Goal: Navigation & Orientation: Go to known website

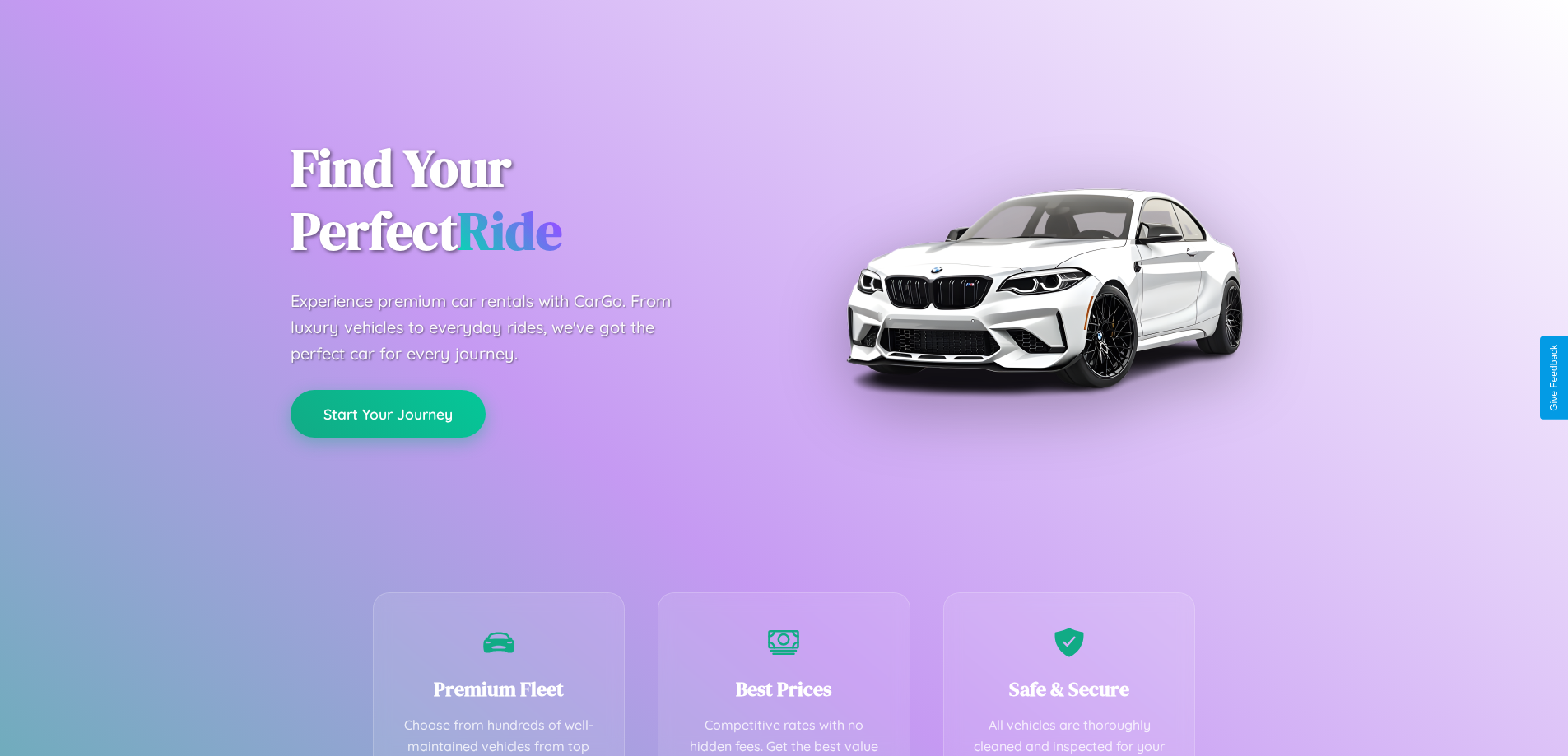
click at [387, 414] on button "Start Your Journey" at bounding box center [388, 414] width 195 height 47
click at [387, 413] on button "Start Your Journey" at bounding box center [388, 414] width 195 height 47
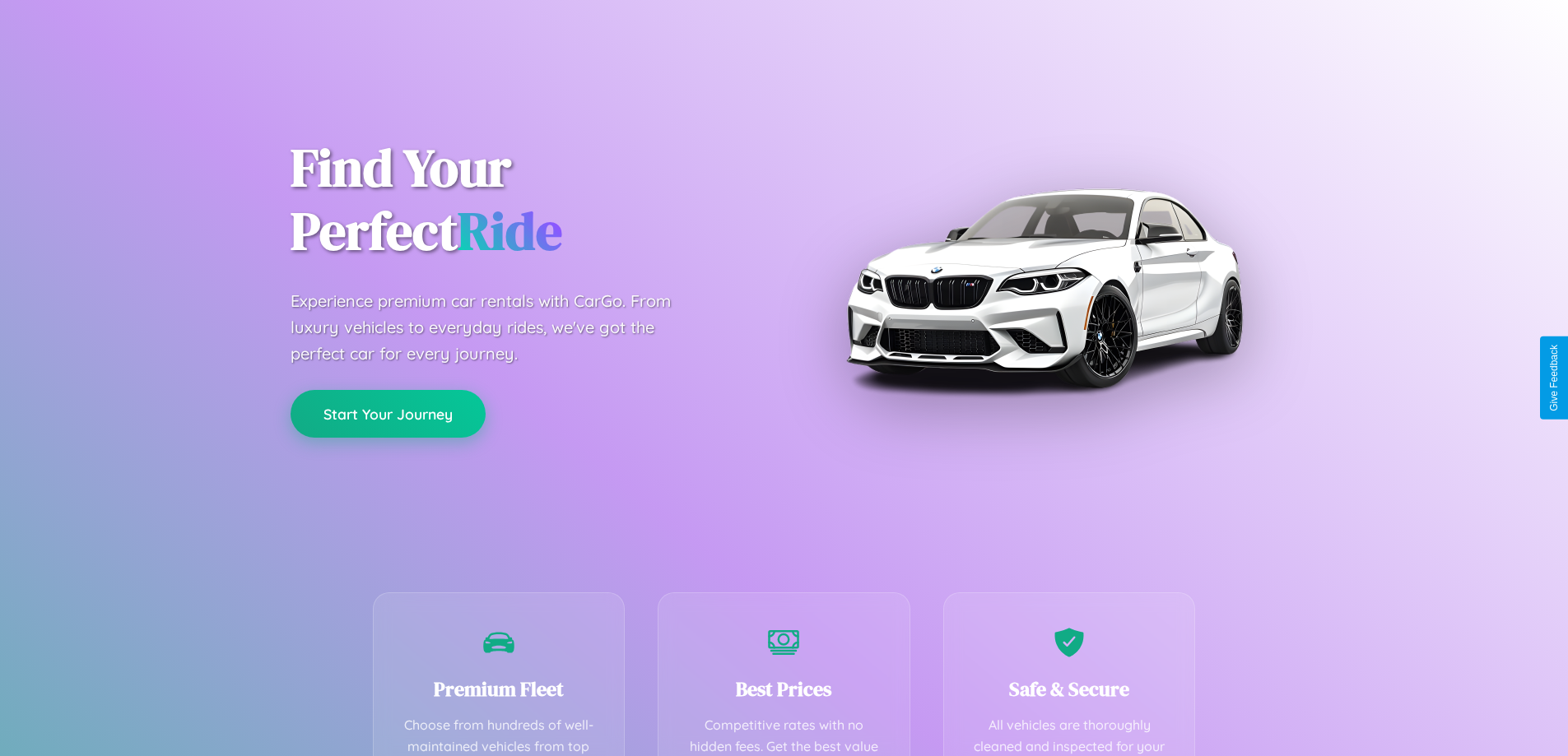
click at [387, 413] on button "Start Your Journey" at bounding box center [388, 414] width 195 height 47
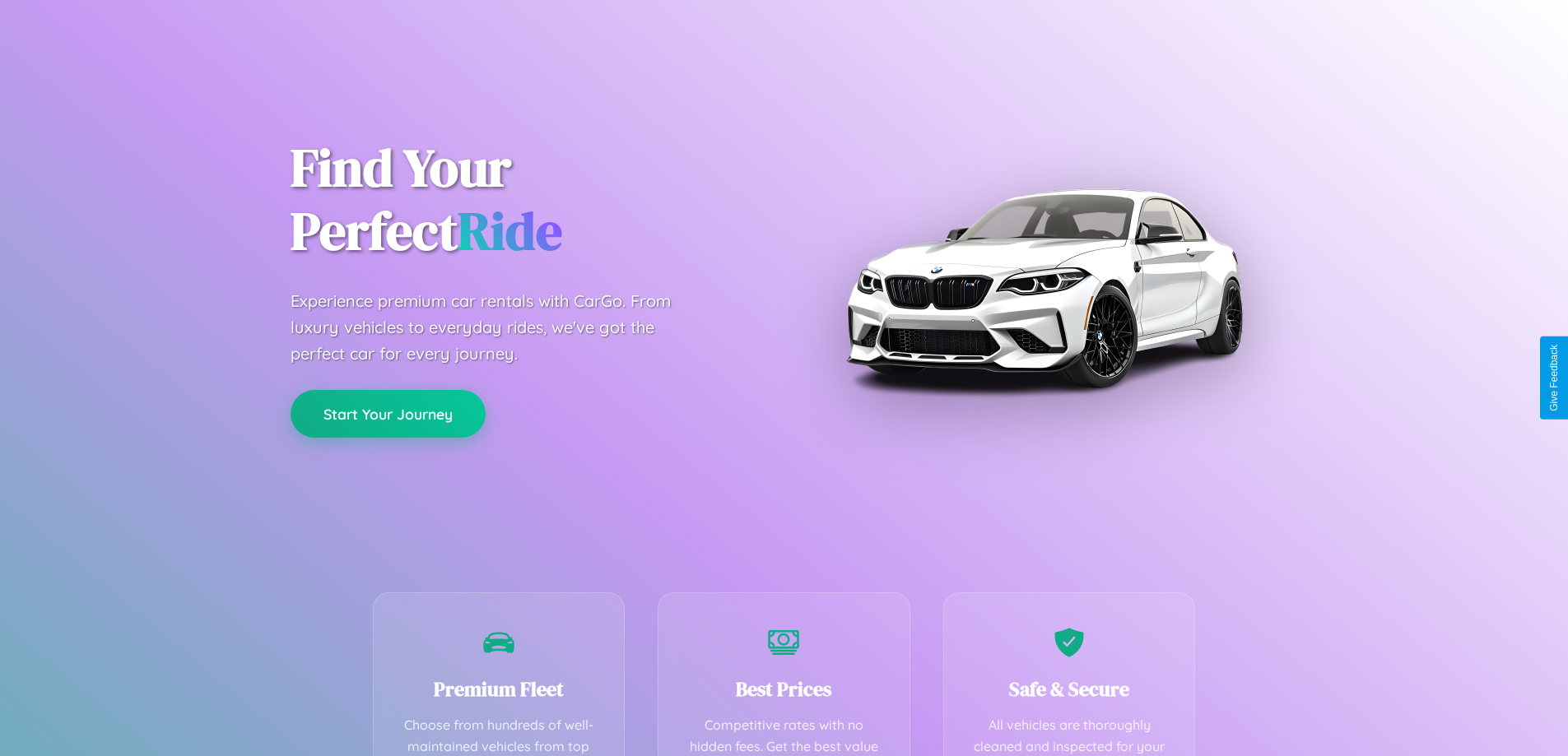
click at [387, 413] on button "Start Your Journey" at bounding box center [388, 414] width 195 height 47
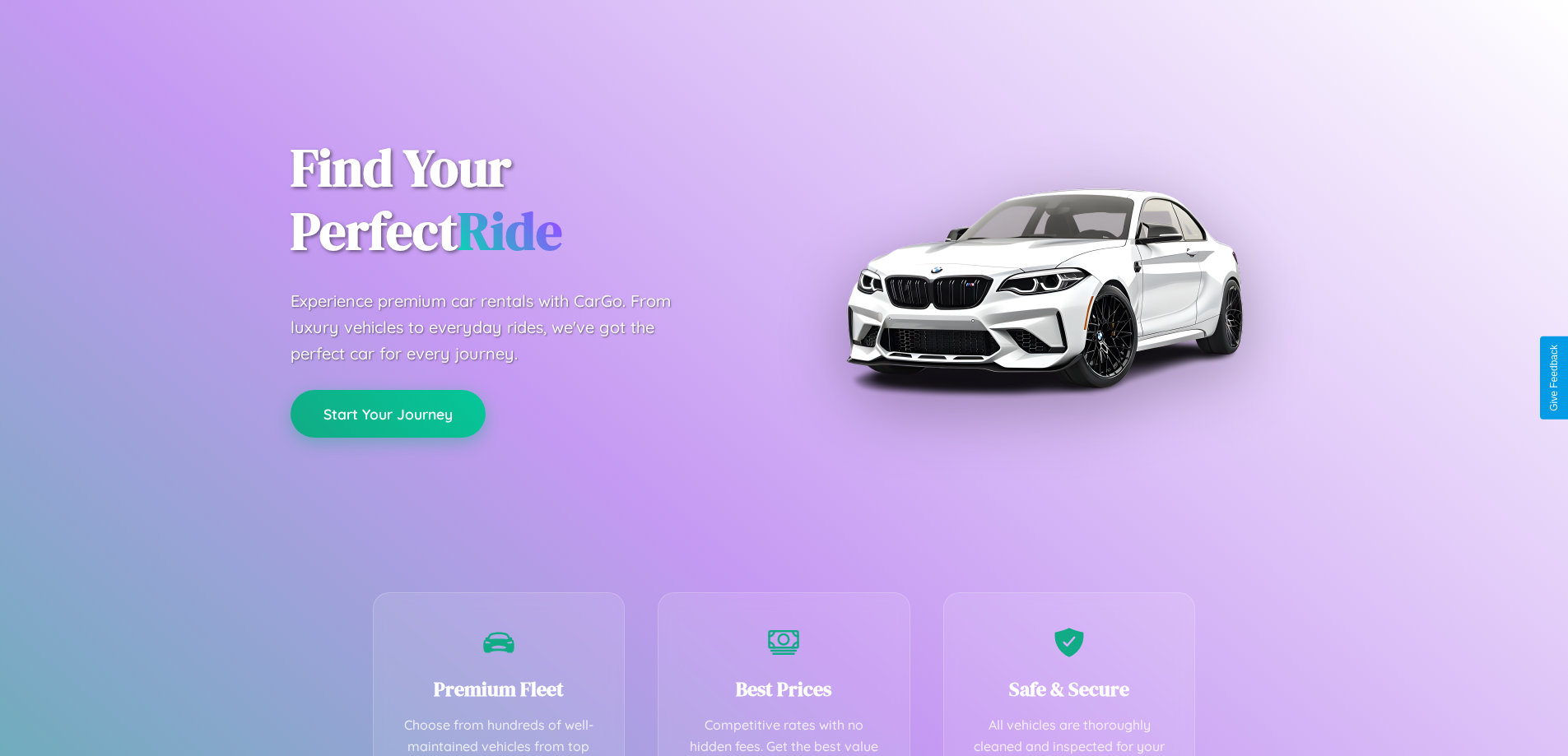
click at [387, 413] on button "Start Your Journey" at bounding box center [388, 414] width 195 height 47
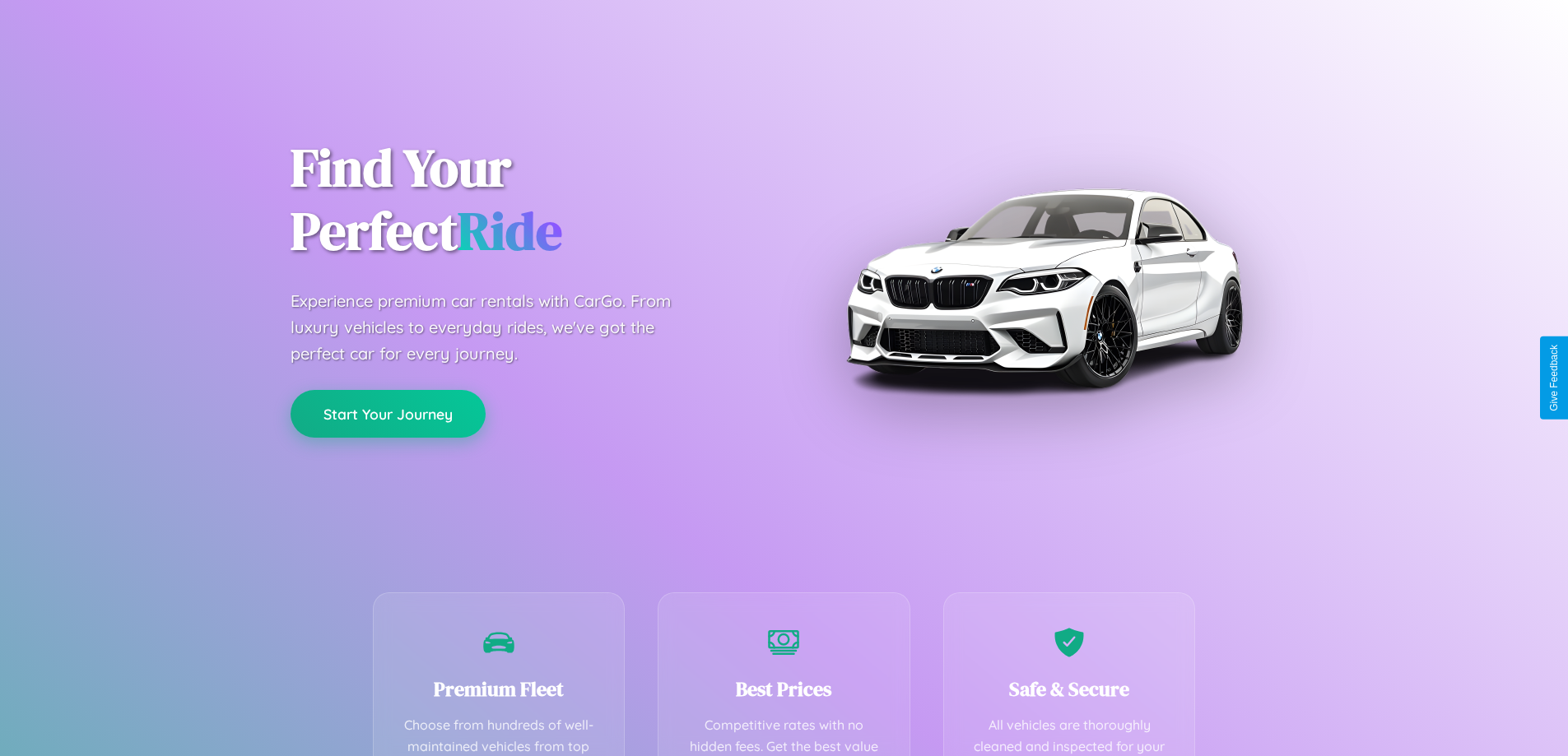
click at [387, 413] on button "Start Your Journey" at bounding box center [388, 414] width 195 height 47
